Goal: Task Accomplishment & Management: Manage account settings

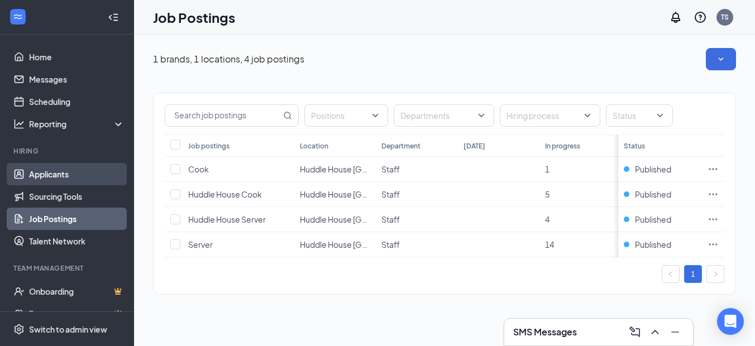
click at [51, 176] on link "Applicants" at bounding box center [77, 174] width 96 height 22
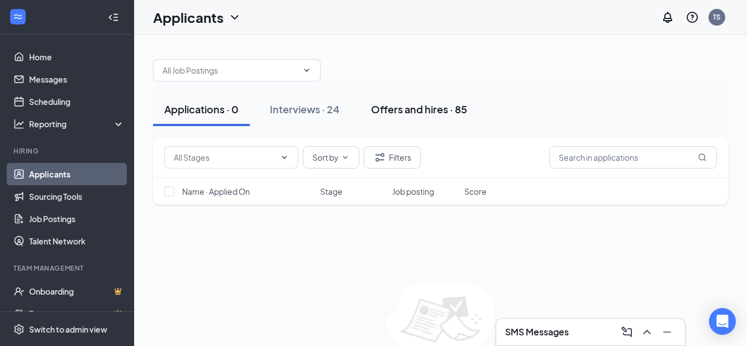
click at [458, 113] on div "Offers and hires · 85" at bounding box center [419, 109] width 96 height 14
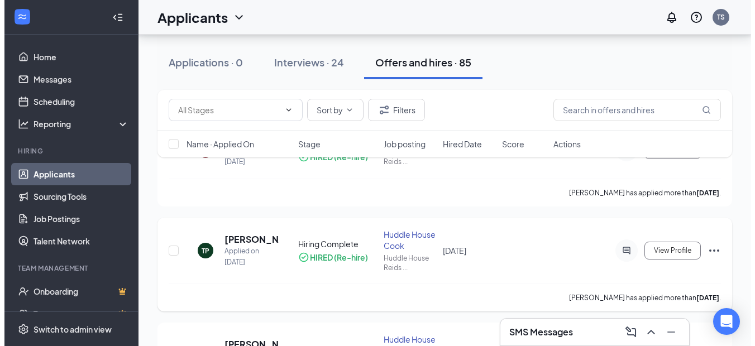
scroll to position [112, 0]
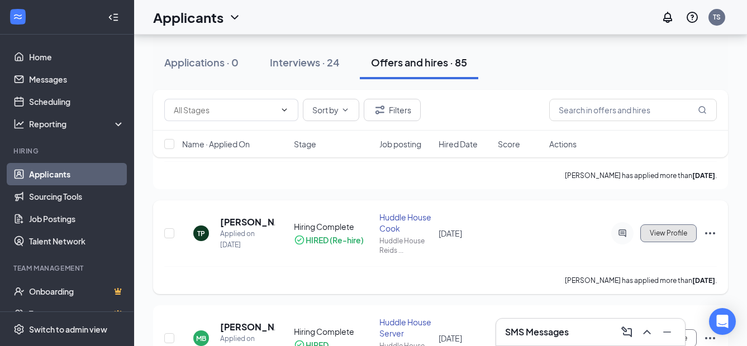
click at [659, 235] on button "View Profile" at bounding box center [668, 234] width 56 height 18
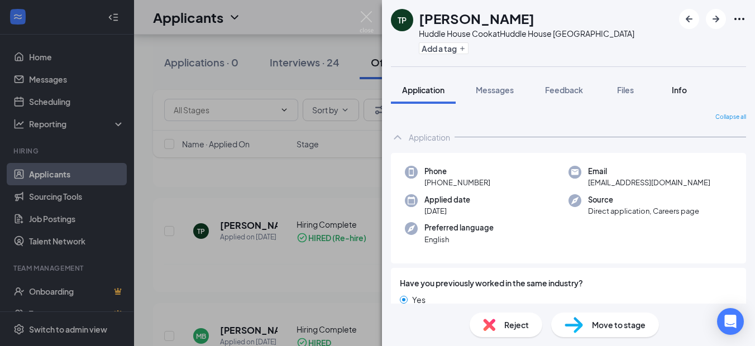
click at [680, 94] on span "Info" at bounding box center [679, 90] width 15 height 10
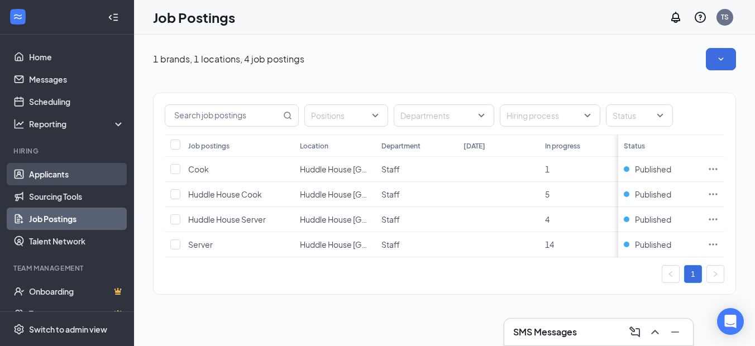
click at [55, 173] on link "Applicants" at bounding box center [77, 174] width 96 height 22
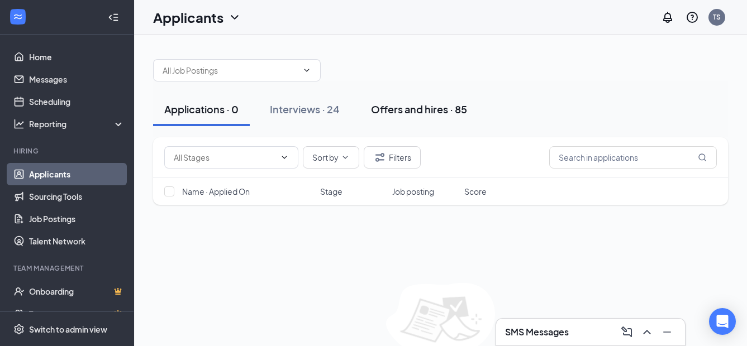
click at [397, 114] on div "Offers and hires · 85" at bounding box center [419, 109] width 96 height 14
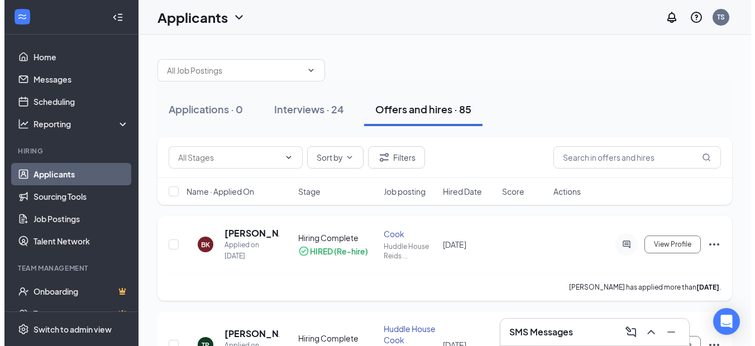
scroll to position [56, 0]
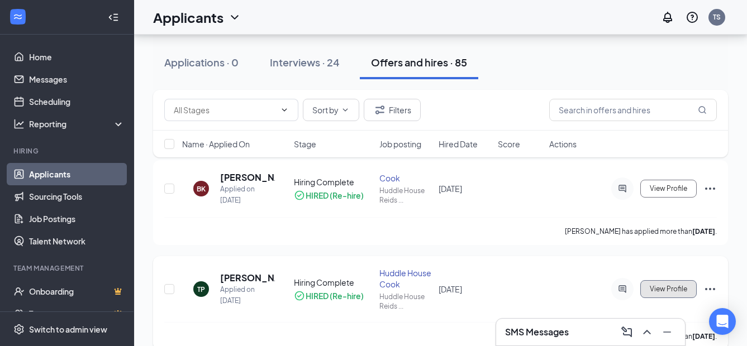
click at [655, 290] on span "View Profile" at bounding box center [668, 290] width 37 height 8
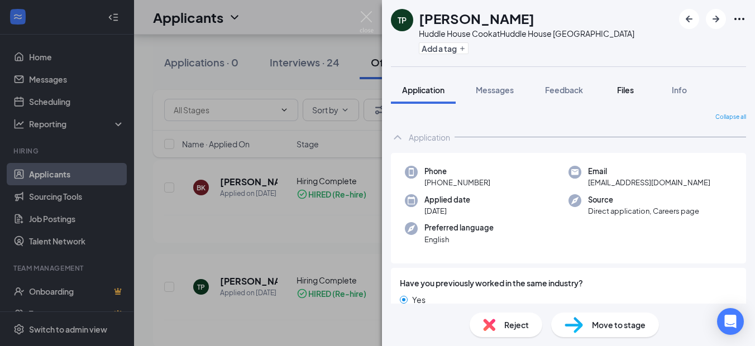
click at [630, 94] on span "Files" at bounding box center [625, 90] width 17 height 10
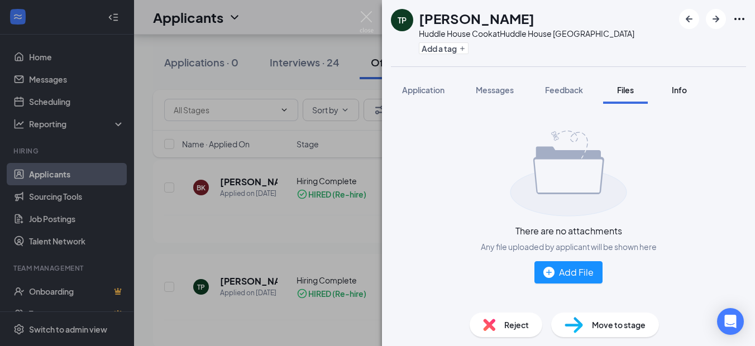
click at [676, 94] on span "Info" at bounding box center [679, 90] width 15 height 10
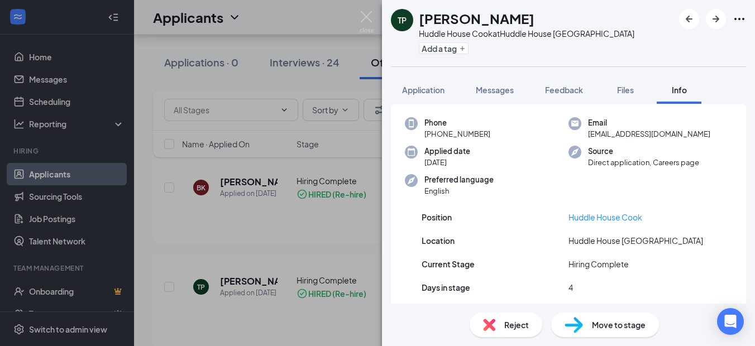
scroll to position [56, 0]
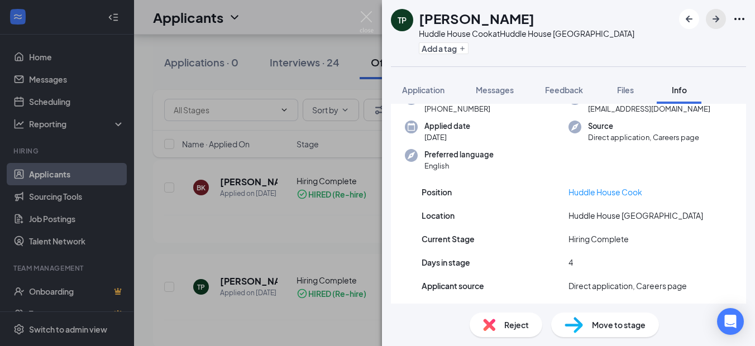
click at [721, 22] on icon "ArrowRight" at bounding box center [716, 18] width 13 height 13
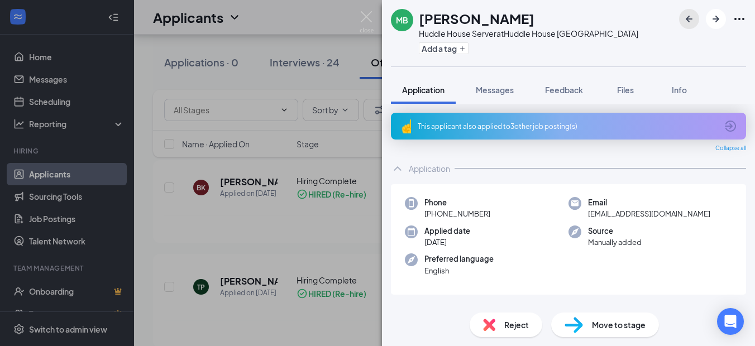
click at [690, 22] on icon "ArrowLeftNew" at bounding box center [689, 19] width 7 height 7
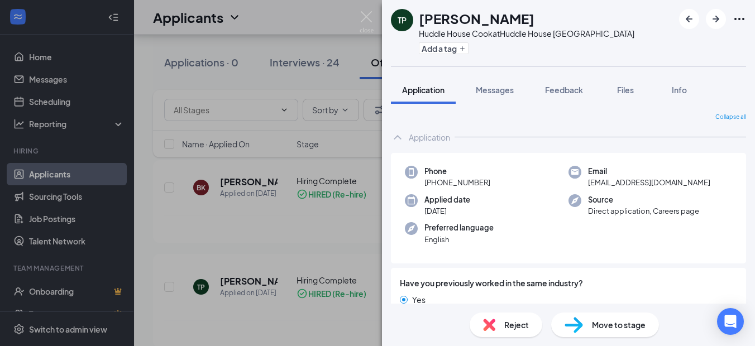
click at [79, 53] on div "TP [PERSON_NAME] Huddle House Cook at [GEOGRAPHIC_DATA] [GEOGRAPHIC_DATA] Add a…" at bounding box center [377, 173] width 755 height 346
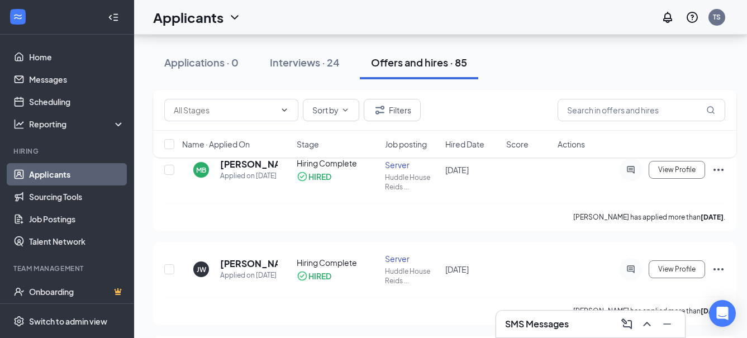
scroll to position [279, 0]
click at [664, 322] on icon "Minimize" at bounding box center [666, 323] width 13 height 13
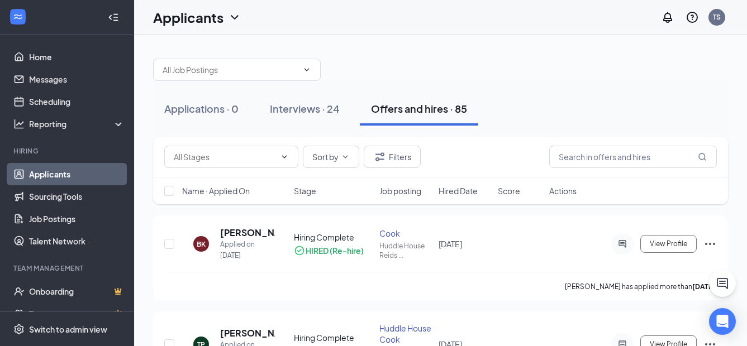
scroll to position [0, 0]
